Goal: Navigation & Orientation: Find specific page/section

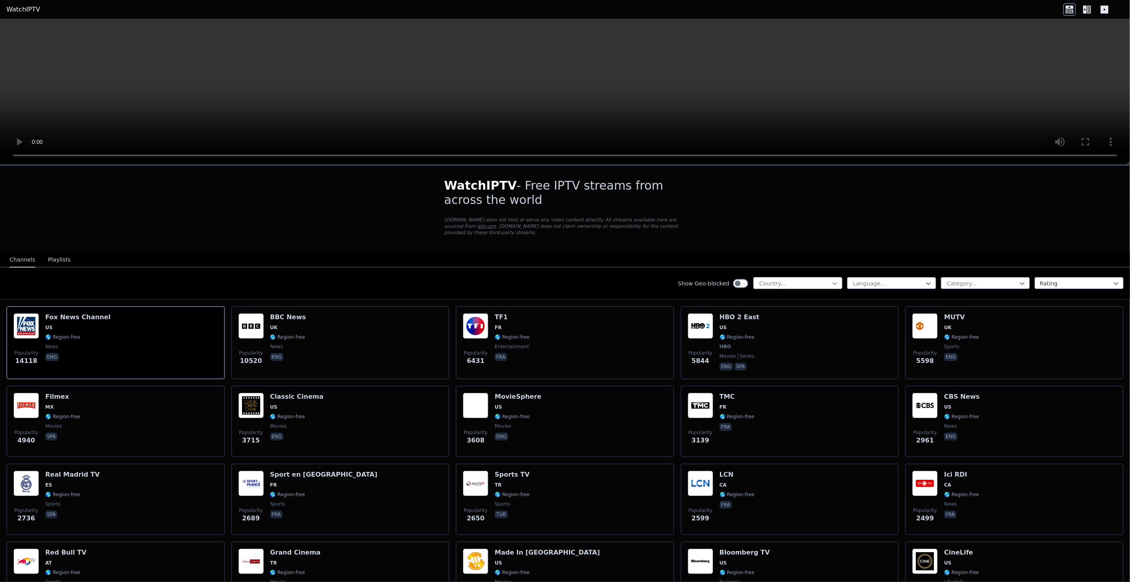
click at [831, 279] on icon at bounding box center [835, 283] width 8 height 8
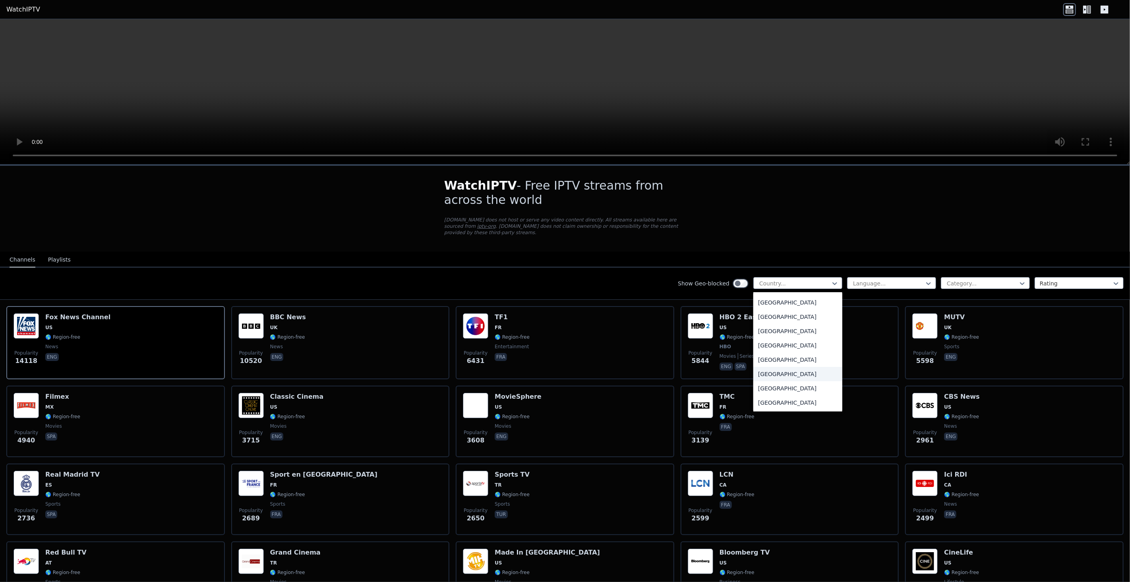
scroll to position [2673, 0]
click at [770, 355] on div "[GEOGRAPHIC_DATA]" at bounding box center [797, 354] width 89 height 14
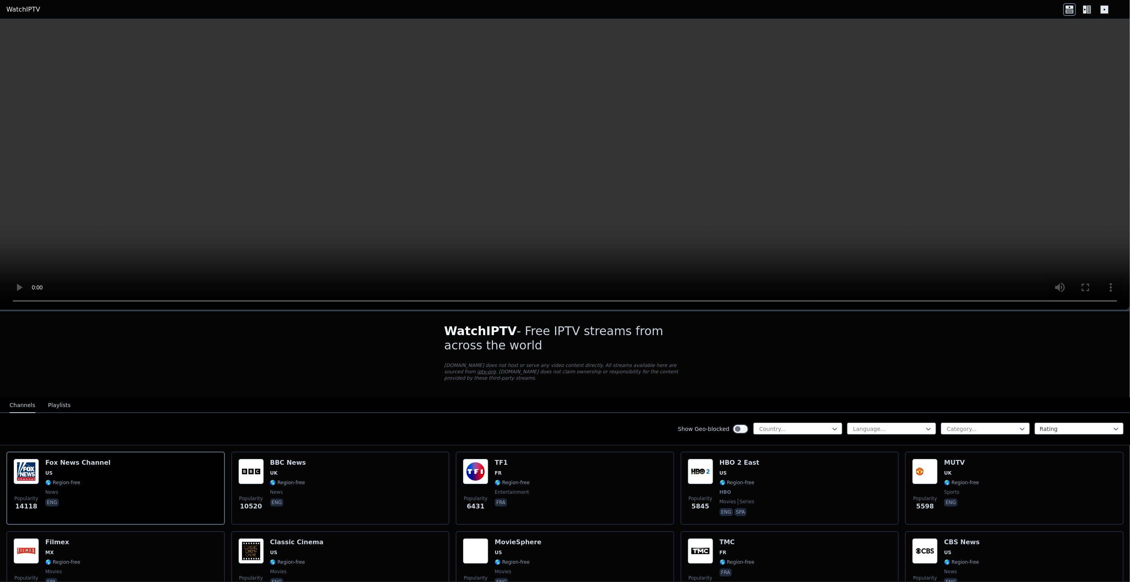
click at [1088, 12] on icon at bounding box center [1089, 10] width 4 height 8
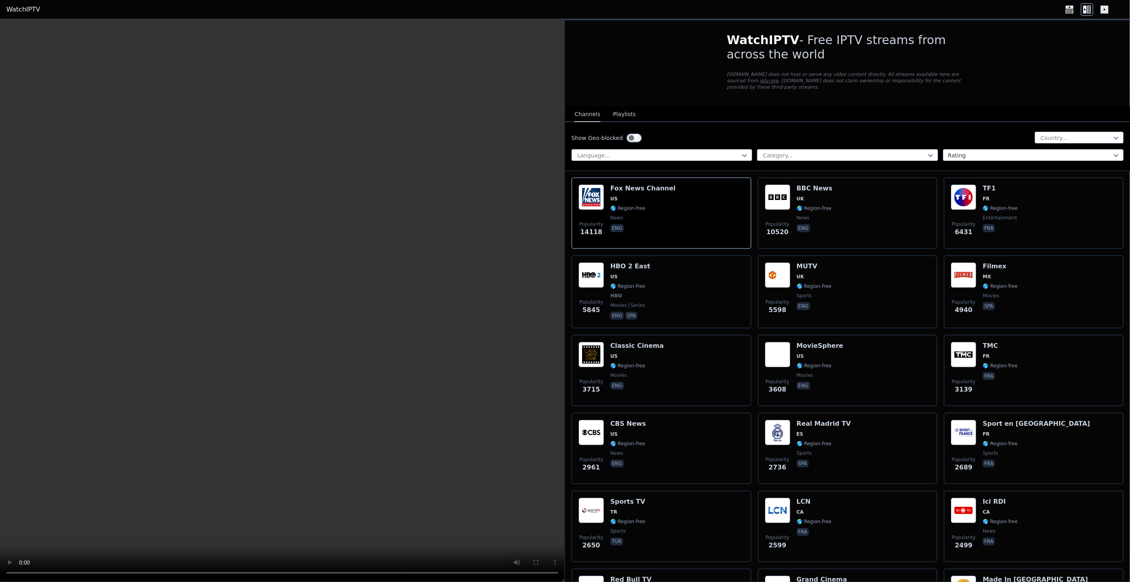
click at [1097, 10] on div at bounding box center [1087, 9] width 48 height 13
click at [1103, 10] on icon at bounding box center [1105, 10] width 8 height 8
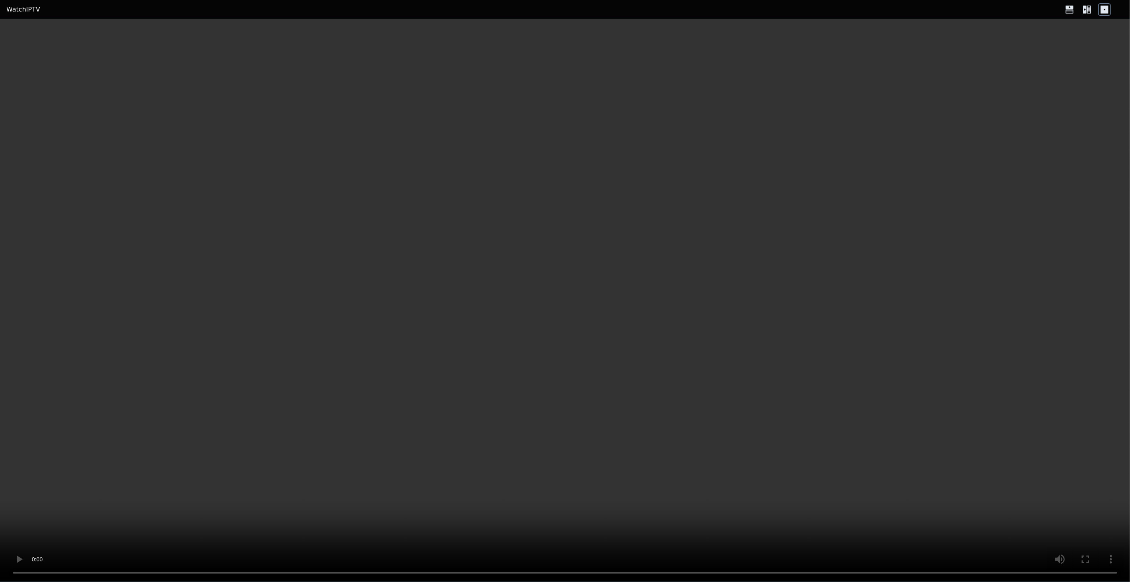
click at [1096, 10] on div at bounding box center [1087, 9] width 48 height 13
click at [1089, 10] on icon at bounding box center [1089, 10] width 4 height 8
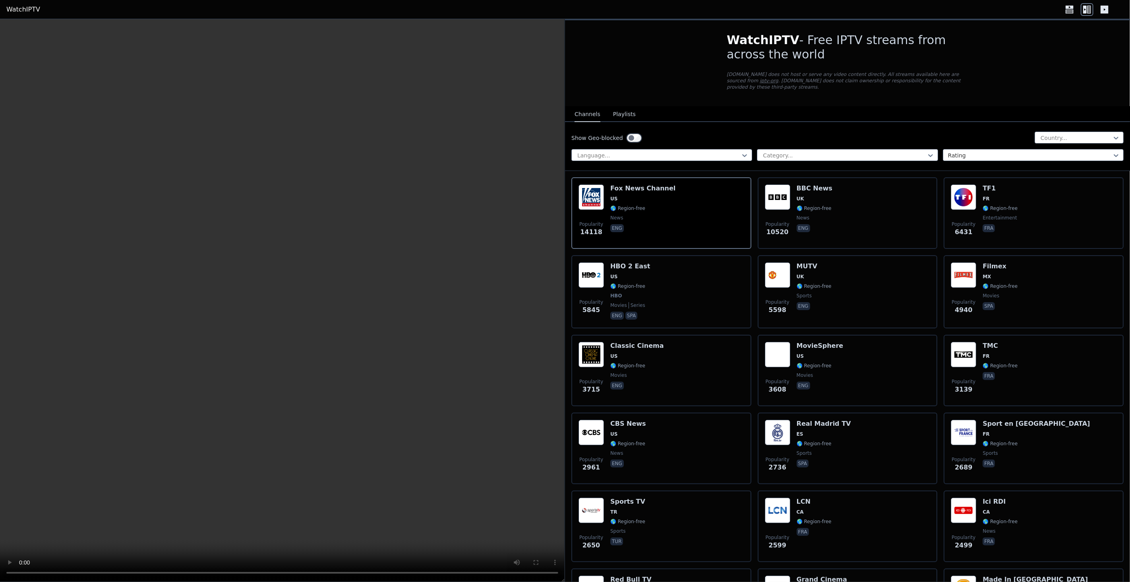
click at [616, 111] on button "Playlists" at bounding box center [624, 114] width 23 height 15
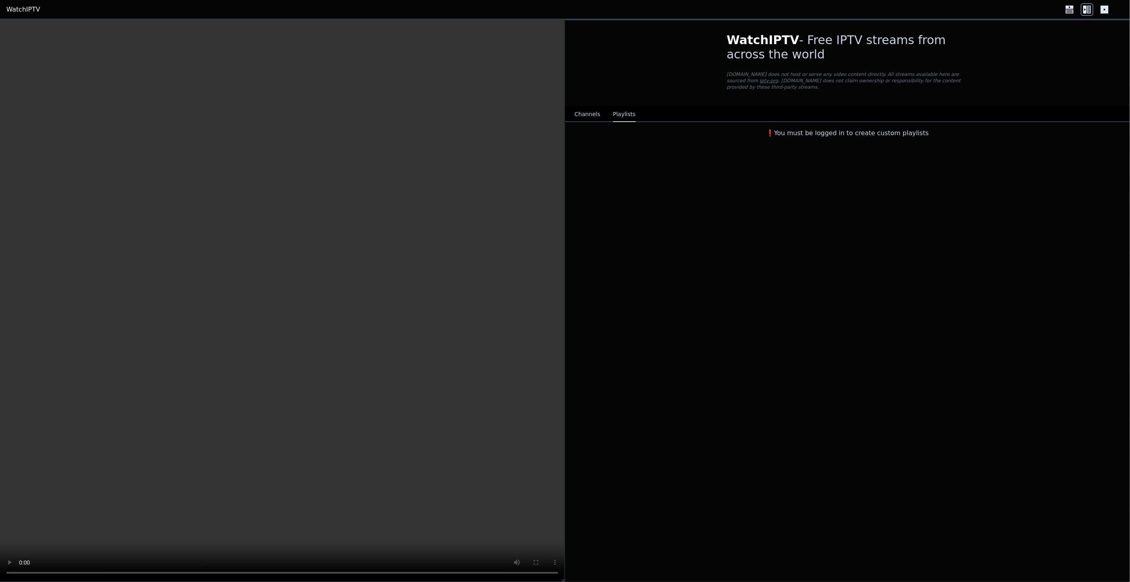
click at [595, 112] on button "Channels" at bounding box center [588, 114] width 26 height 15
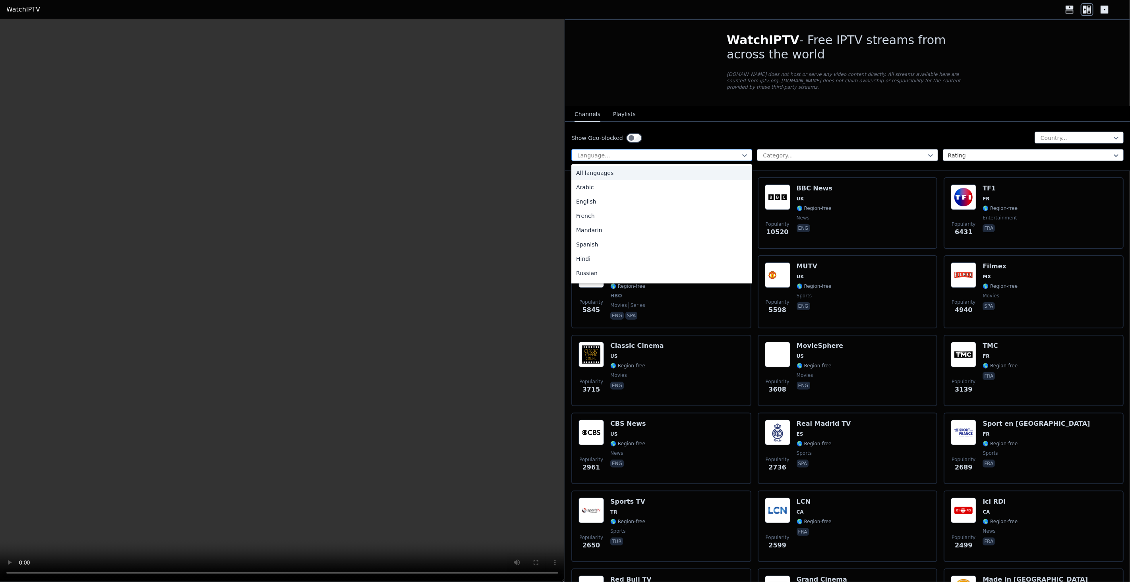
click at [680, 157] on div at bounding box center [659, 155] width 164 height 8
click at [898, 77] on p "WatchIPTV.xyz does not host or serve any video content directly. All streams av…" at bounding box center [848, 80] width 242 height 19
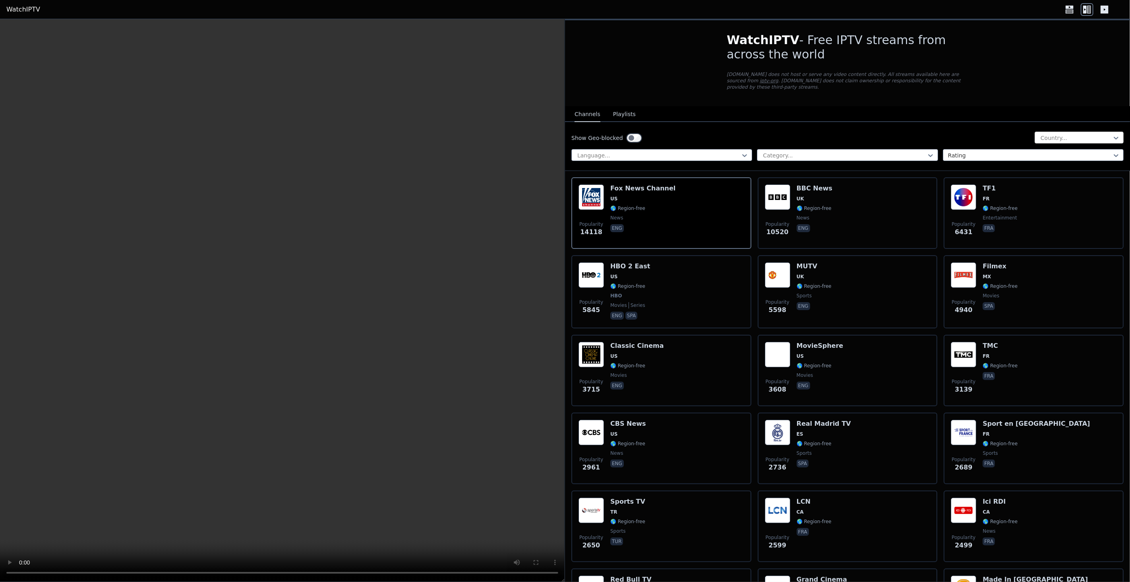
drag, startPoint x: 1082, startPoint y: 137, endPoint x: 1074, endPoint y: 139, distance: 7.7
click at [1082, 137] on div at bounding box center [1076, 138] width 72 height 8
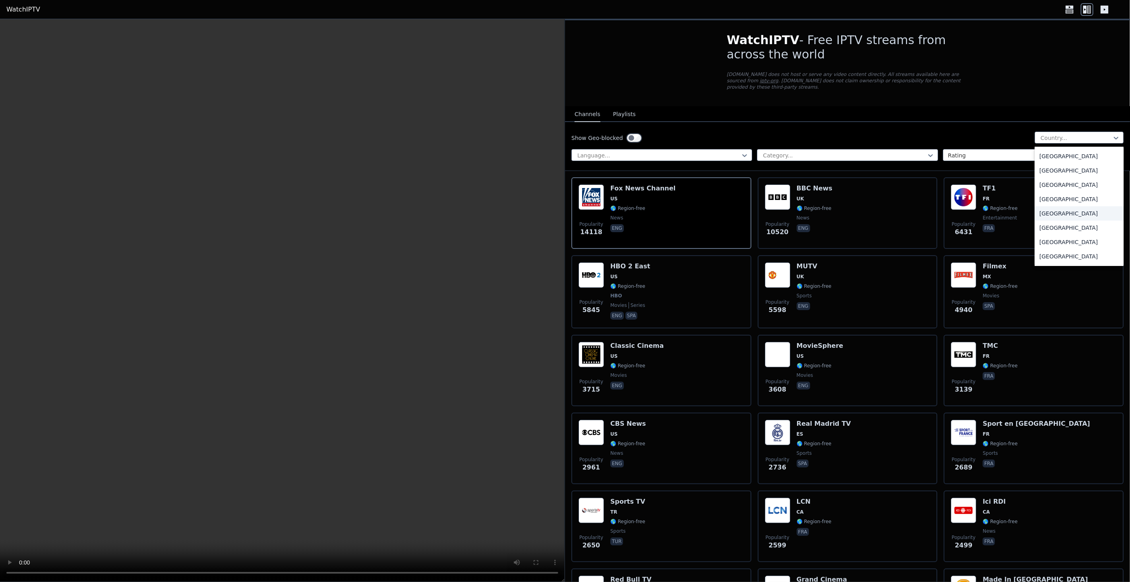
scroll to position [2716, 0]
click at [1065, 230] on div "[GEOGRAPHIC_DATA]" at bounding box center [1079, 237] width 89 height 14
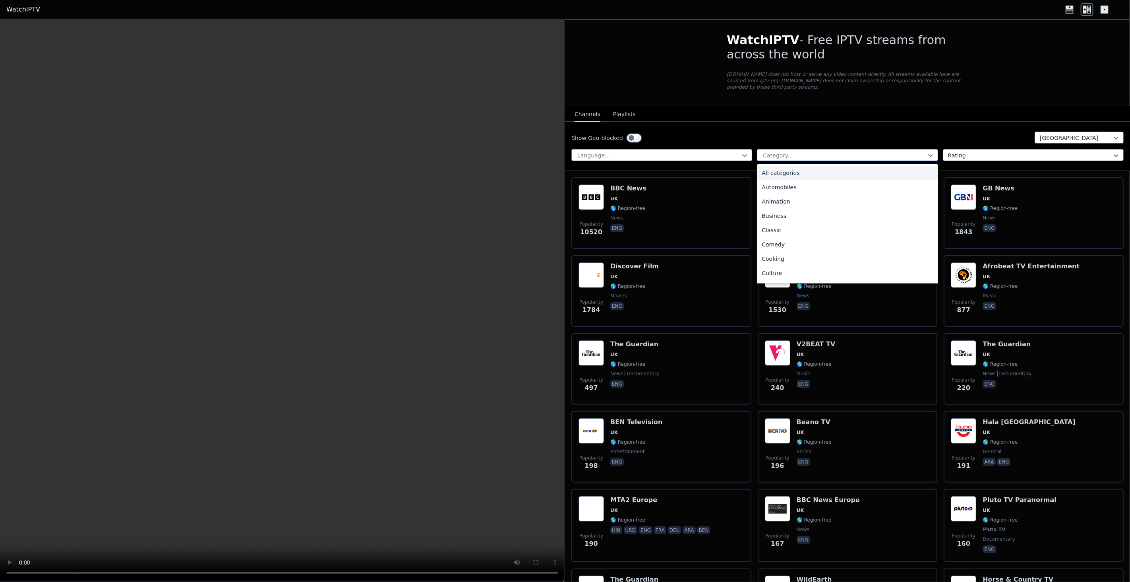
click at [880, 154] on div at bounding box center [844, 155] width 164 height 8
click at [785, 249] on div "Sports" at bounding box center [847, 247] width 181 height 14
